Goal: Information Seeking & Learning: Find specific page/section

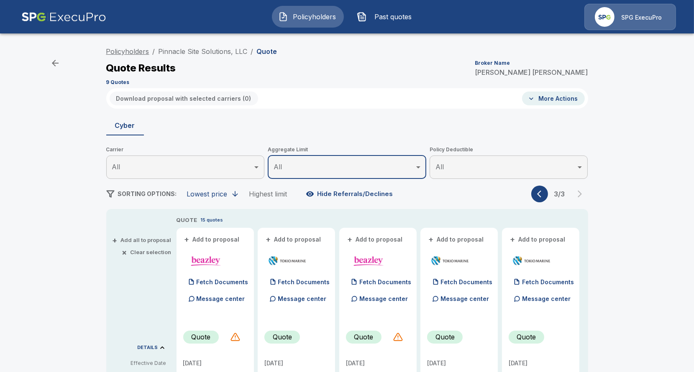
click at [142, 54] on link "Policyholders" at bounding box center [127, 51] width 43 height 8
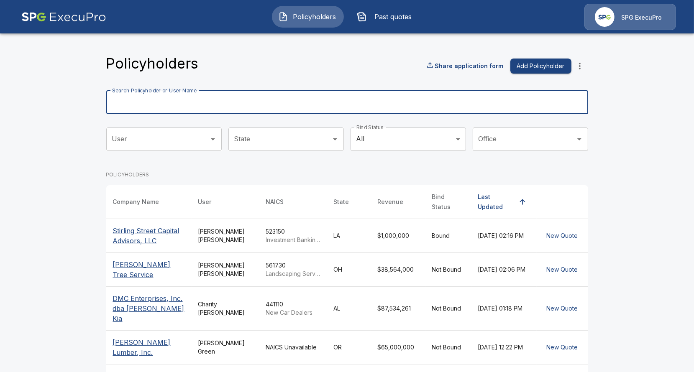
click at [261, 97] on input "Search Policyholder or User Name" at bounding box center [342, 102] width 473 height 23
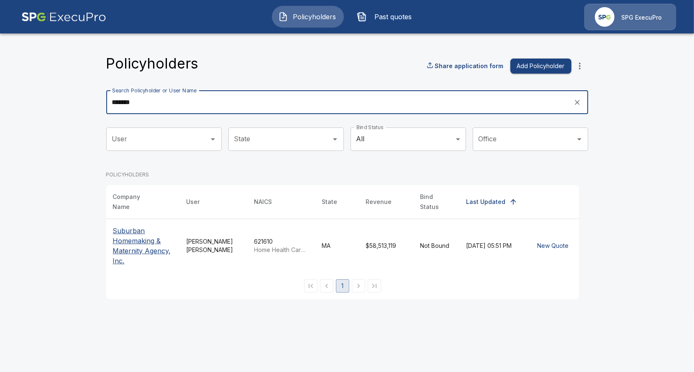
type input "*******"
click at [136, 240] on p "Suburban Homemaking & Maternity Agency, Inc." at bounding box center [143, 246] width 60 height 40
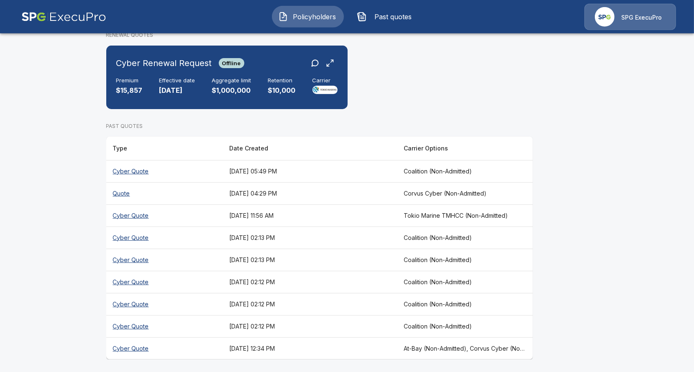
scroll to position [301, 0]
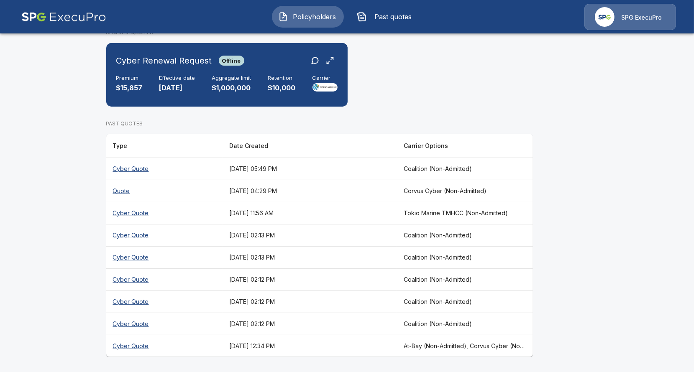
click at [377, 167] on th "August 20, 2025 at 05:49 PM" at bounding box center [310, 169] width 175 height 22
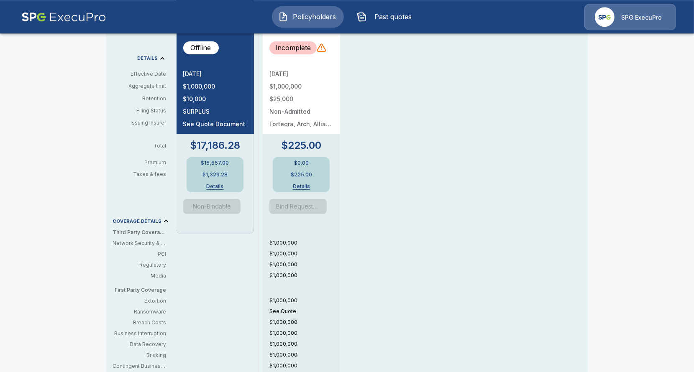
scroll to position [289, 0]
click at [423, 218] on div "QUOTE 1 quote + Add to proposal (1) Documents Message center Offline 9/10/2025 …" at bounding box center [383, 202] width 412 height 551
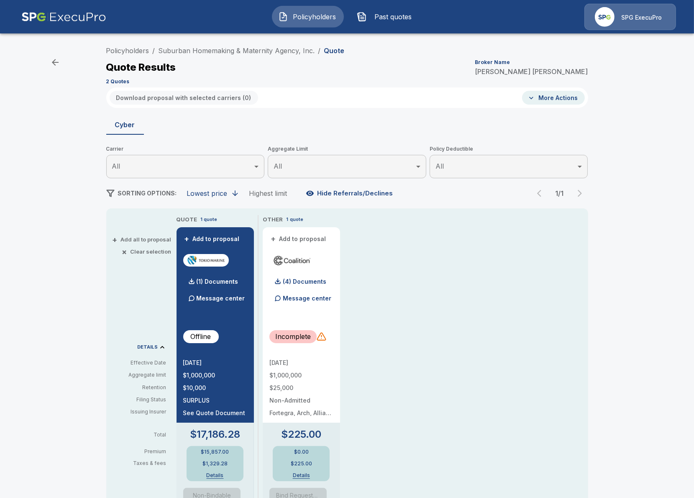
scroll to position [0, 0]
click at [314, 285] on p "(4) Documents" at bounding box center [305, 283] width 44 height 6
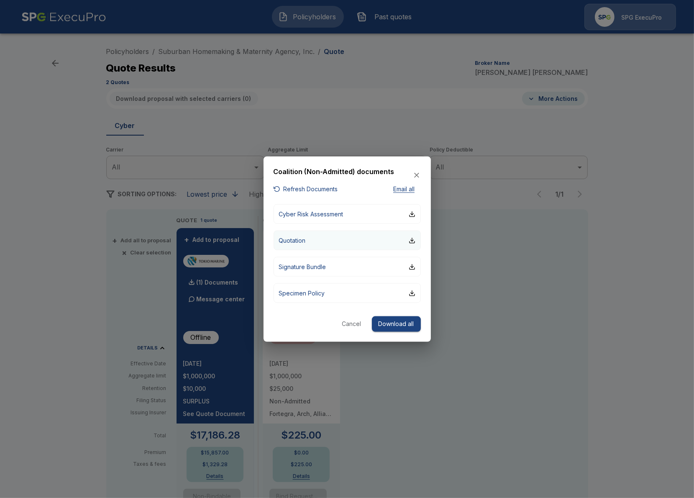
click at [328, 242] on button "Quotation" at bounding box center [347, 241] width 147 height 20
click at [59, 249] on div at bounding box center [347, 249] width 694 height 498
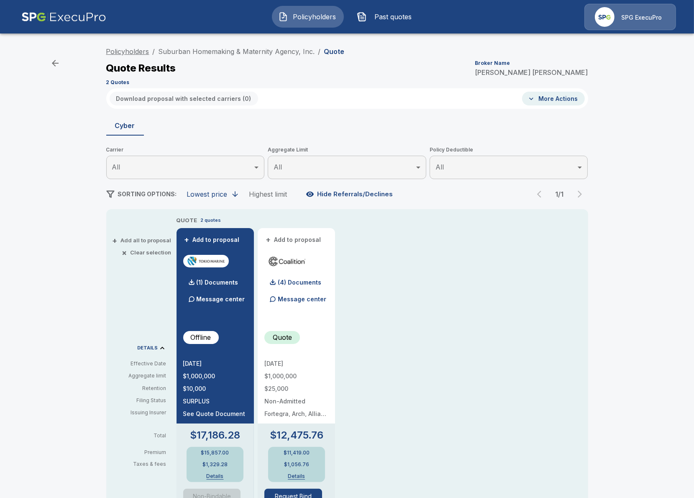
click at [145, 52] on link "Policyholders" at bounding box center [127, 51] width 43 height 8
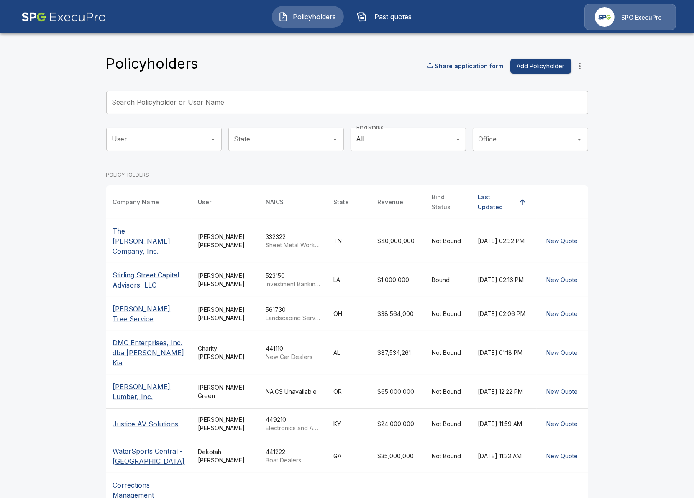
click at [86, 119] on main "Policyholders Share application form Add Policyholder Search Policyholder or Us…" at bounding box center [347, 324] width 694 height 648
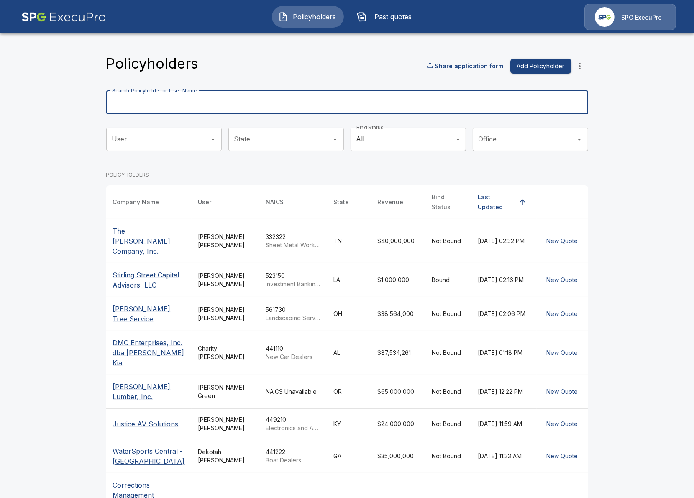
click at [205, 111] on input "Search Policyholder or User Name" at bounding box center [342, 102] width 473 height 23
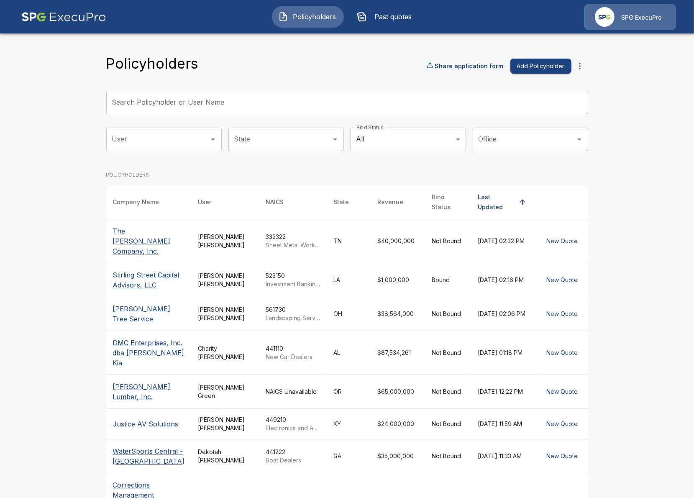
click at [215, 108] on input "Search Policyholder or User Name" at bounding box center [342, 102] width 473 height 23
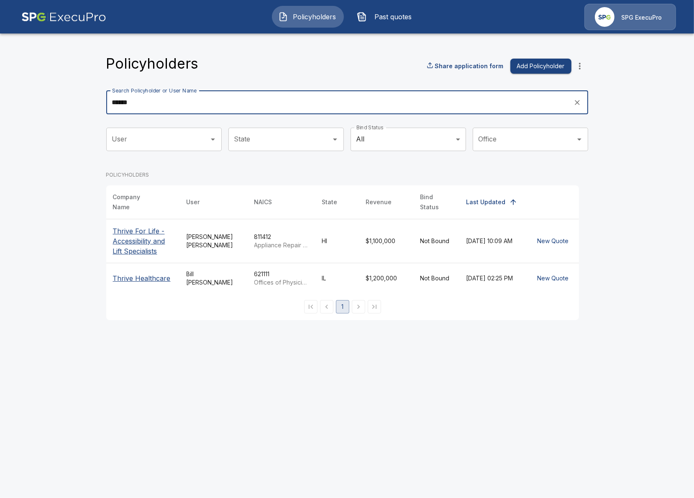
type input "******"
click at [153, 247] on p "Thrive For Life - Accessibility and Lift Specialists" at bounding box center [143, 241] width 60 height 30
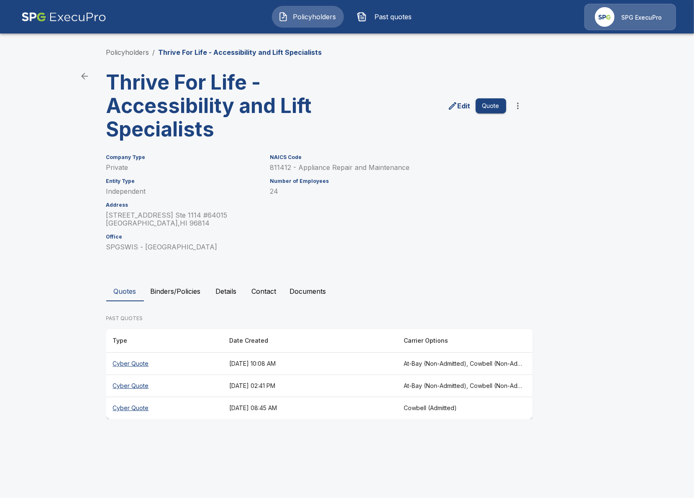
click at [223, 295] on button "Details" at bounding box center [227, 291] width 38 height 20
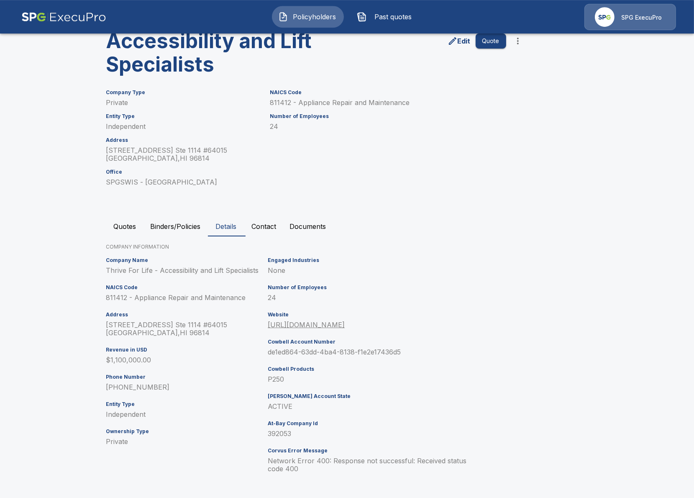
scroll to position [66, 0]
click at [92, 153] on main "Policyholders / Thrive For Life - Accessibility and Lift Specialists Thrive For…" at bounding box center [347, 216] width 694 height 564
click at [87, 366] on main "Policyholders / Thrive For Life - Accessibility and Lift Specialists Thrive For…" at bounding box center [347, 216] width 694 height 564
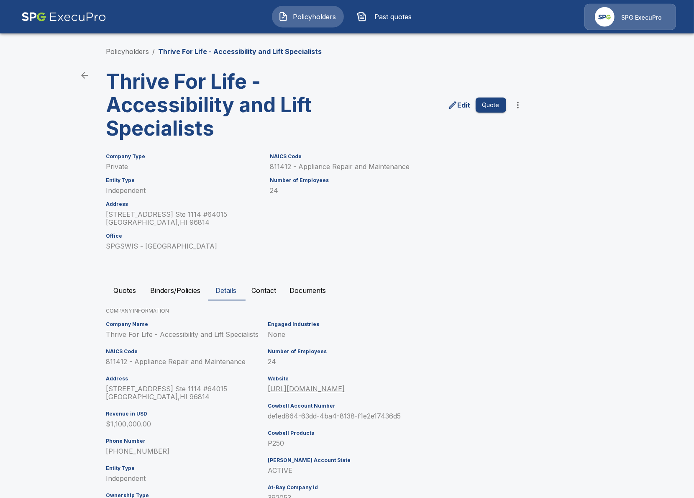
scroll to position [0, 0]
click at [56, 222] on main "Policyholders / Thrive For Life - Accessibility and Lift Specialists Thrive For…" at bounding box center [347, 282] width 694 height 564
click at [290, 19] on button "Policyholders" at bounding box center [308, 17] width 72 height 22
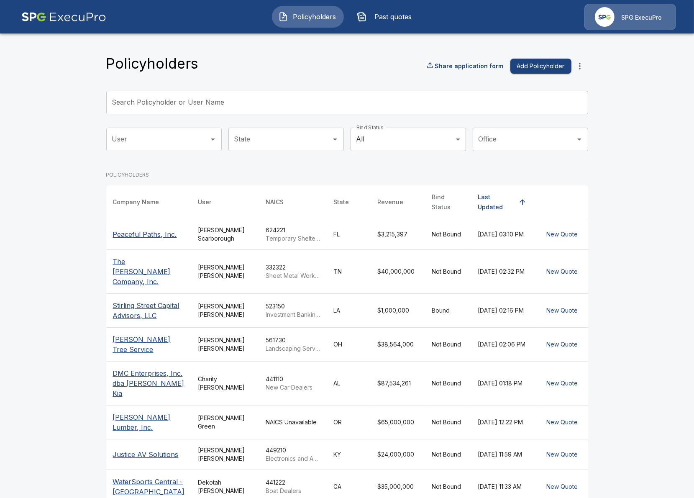
click at [284, 105] on input "Search Policyholder or User Name" at bounding box center [342, 102] width 473 height 23
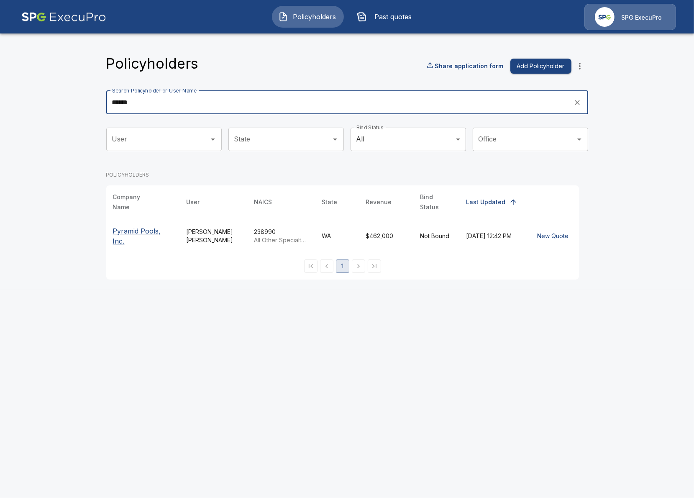
type input "******"
click at [144, 236] on p "Pyramid Pools, Inc." at bounding box center [143, 236] width 60 height 20
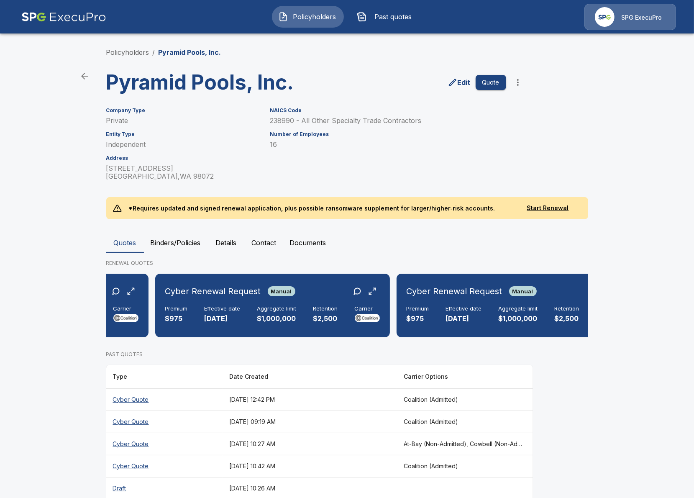
scroll to position [0, 193]
click at [316, 20] on span "Policyholders" at bounding box center [315, 17] width 46 height 10
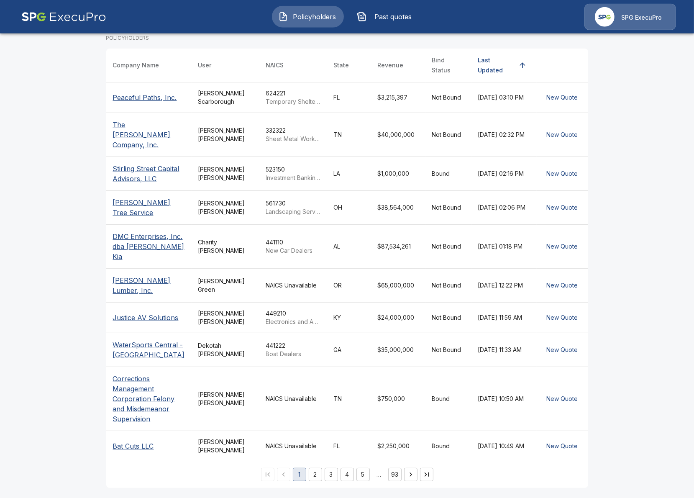
scroll to position [148, 0]
click at [304, 409] on td "NAICS Unavailable" at bounding box center [293, 399] width 68 height 64
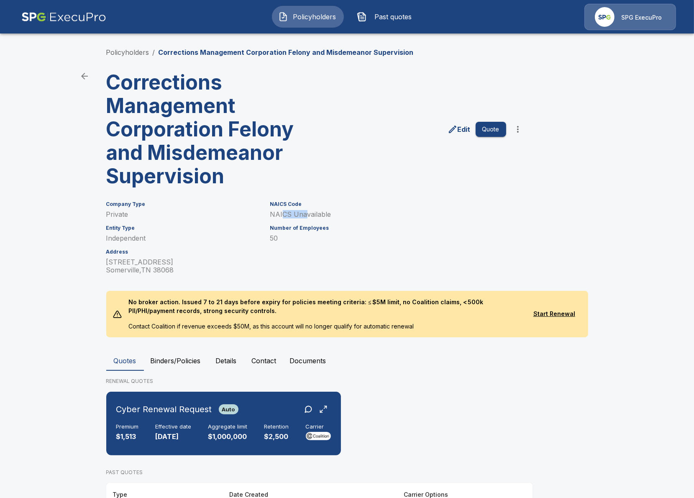
drag, startPoint x: 281, startPoint y: 218, endPoint x: 309, endPoint y: 218, distance: 28.5
click at [304, 216] on p "NAICS Unavailable" at bounding box center [388, 214] width 236 height 8
click at [318, 217] on p "NAICS Unavailable" at bounding box center [388, 214] width 236 height 8
